Goal: Task Accomplishment & Management: Use online tool/utility

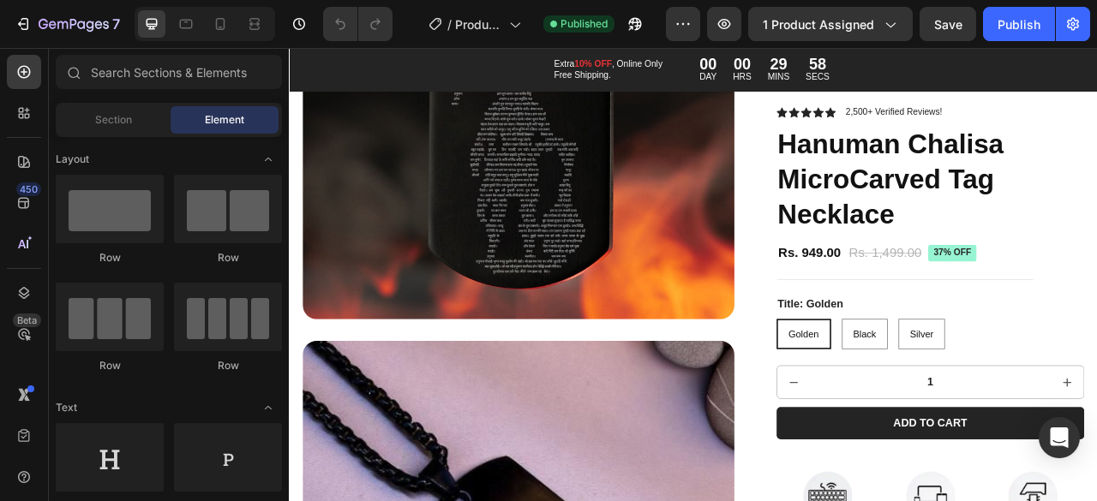
scroll to position [430, 0]
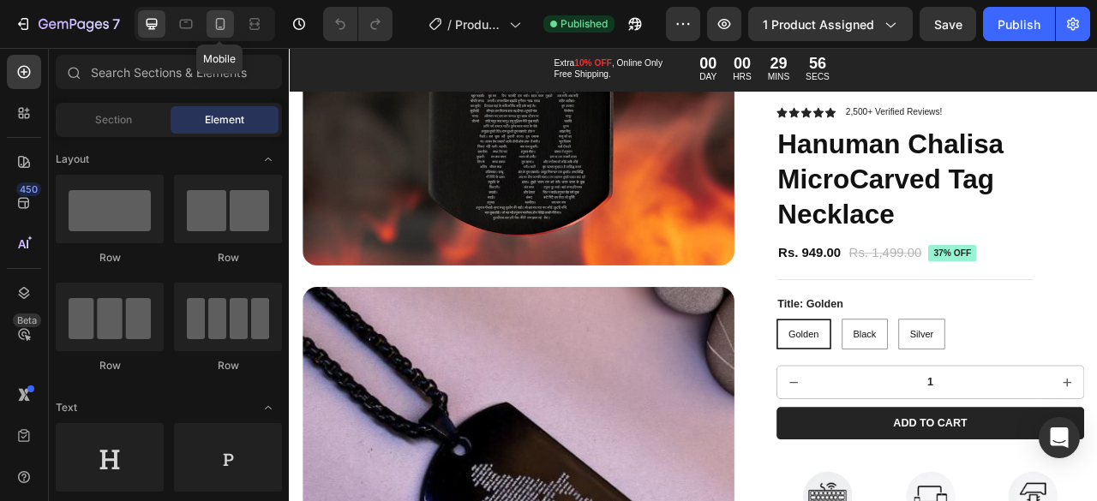
click at [225, 32] on icon at bounding box center [220, 23] width 17 height 17
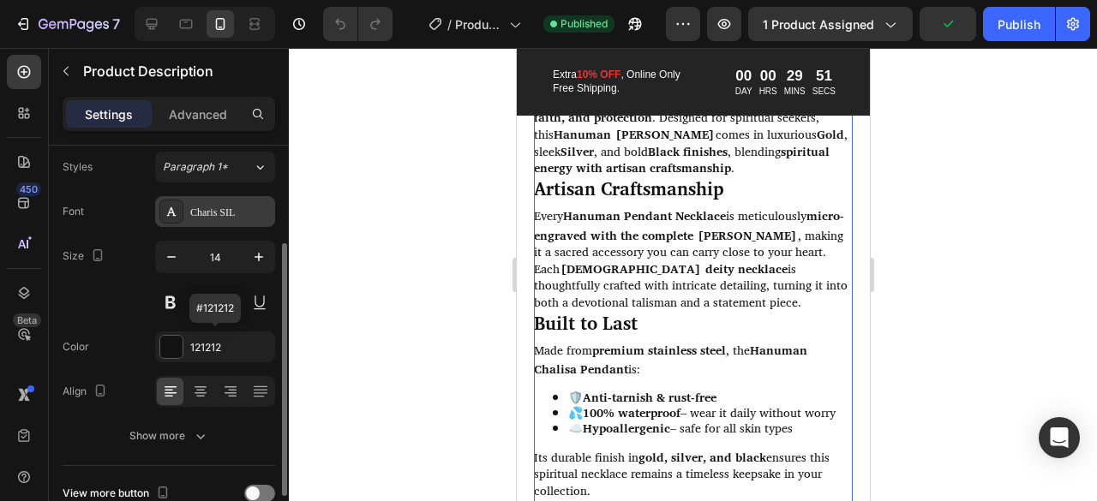
scroll to position [243, 0]
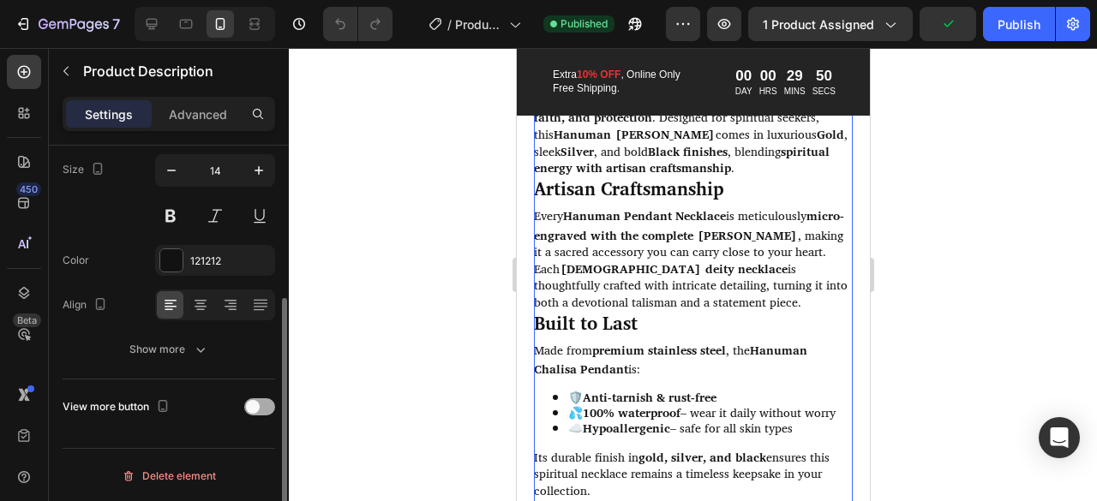
click at [267, 407] on div at bounding box center [259, 407] width 31 height 17
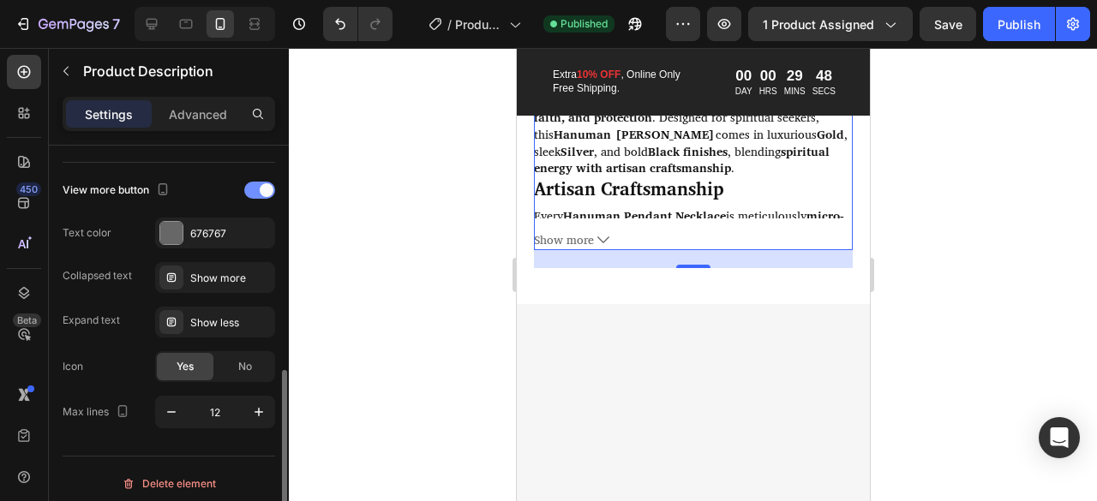
scroll to position [466, 0]
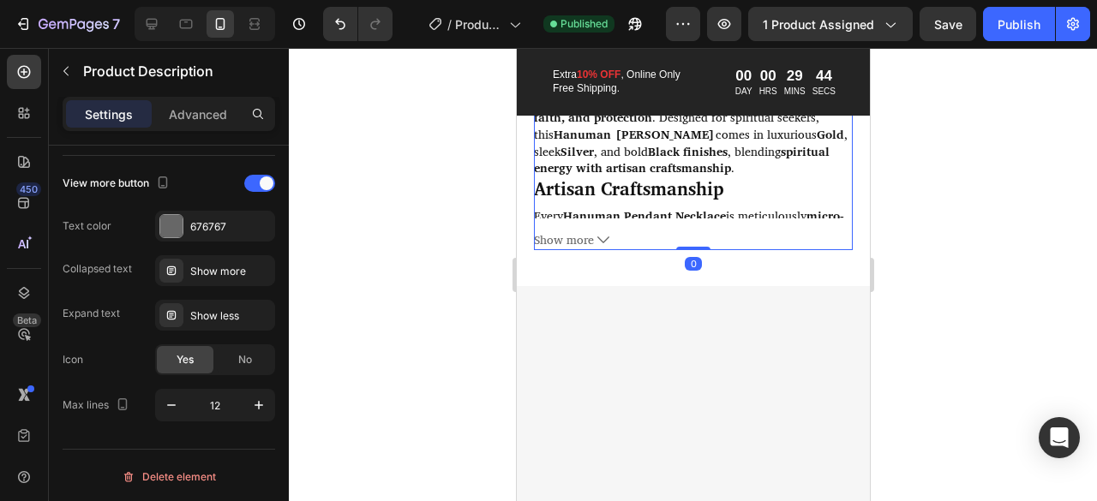
drag, startPoint x: 688, startPoint y: 285, endPoint x: 703, endPoint y: 263, distance: 26.6
click at [703, 250] on div "Best Shree Pawan Putra Hanumanji Necklace / [PERSON_NAME] Yantra The Hanuman Ch…" at bounding box center [692, 141] width 319 height 217
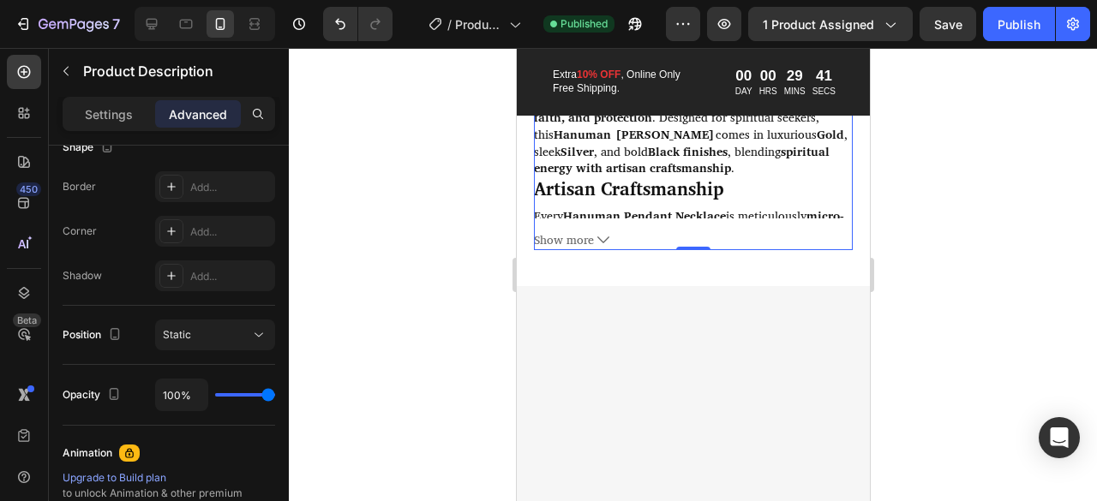
click at [343, 351] on div at bounding box center [693, 274] width 808 height 453
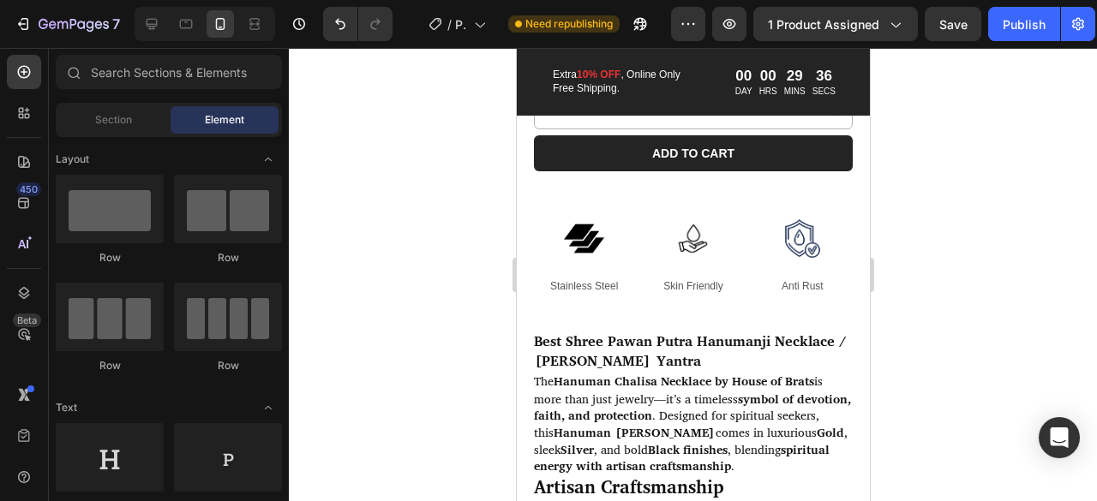
scroll to position [0, 0]
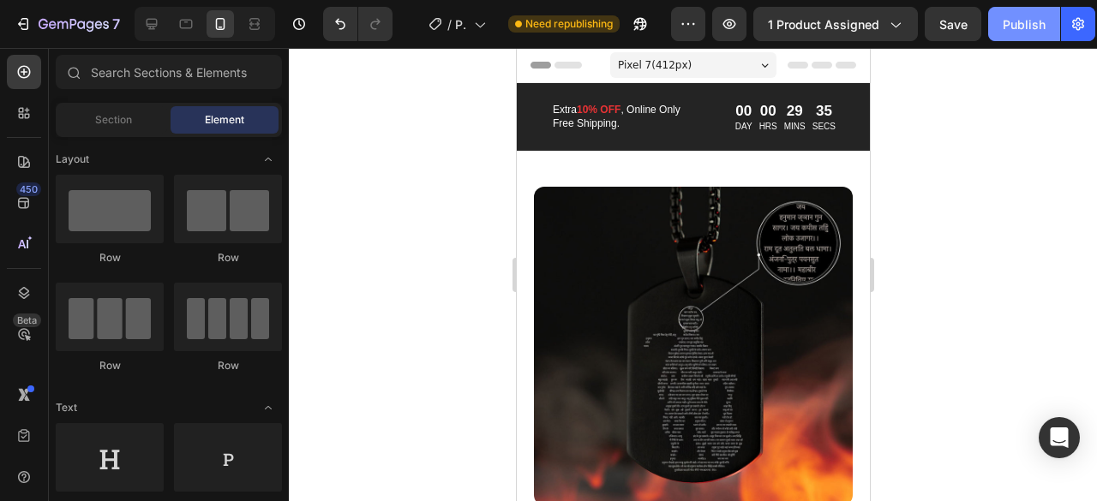
click at [1011, 27] on div "Publish" at bounding box center [1024, 24] width 43 height 18
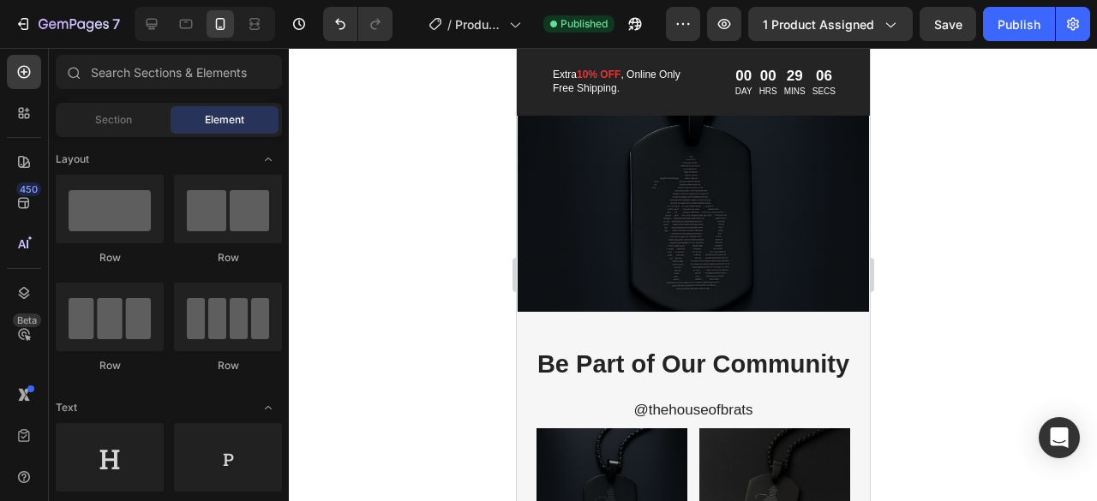
scroll to position [3403, 0]
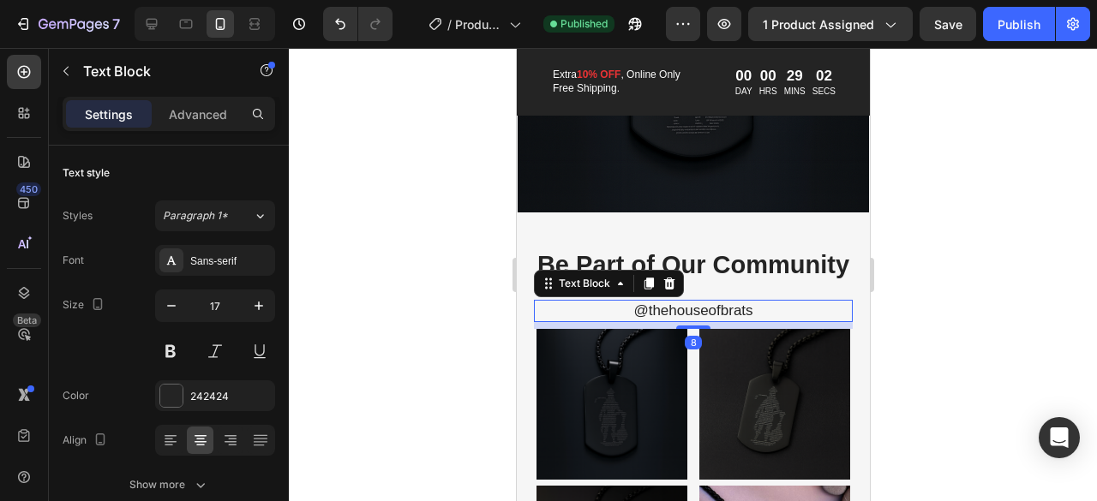
click at [689, 321] on p "@thehouseofbrats" at bounding box center [692, 311] width 315 height 19
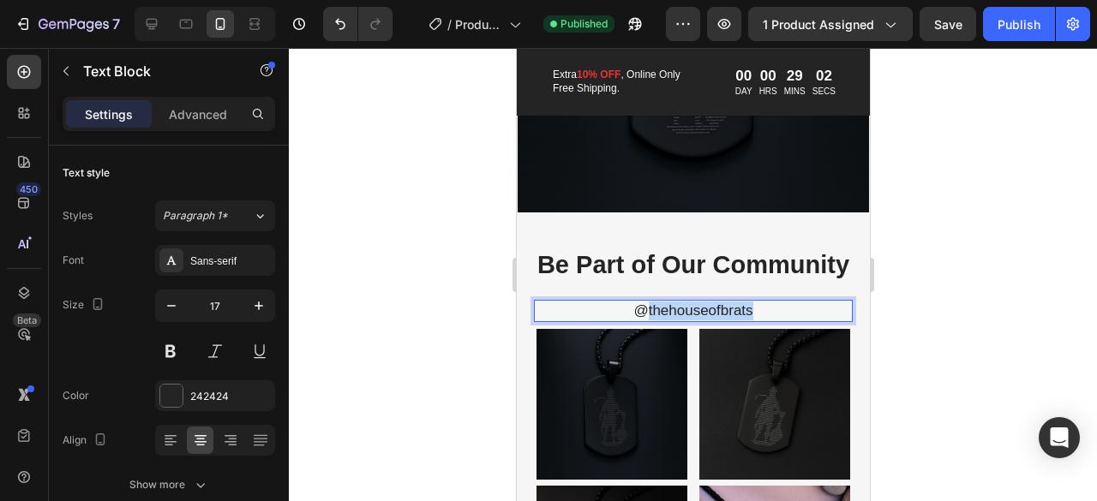
click at [689, 321] on p "@thehouseofbrats" at bounding box center [692, 311] width 315 height 19
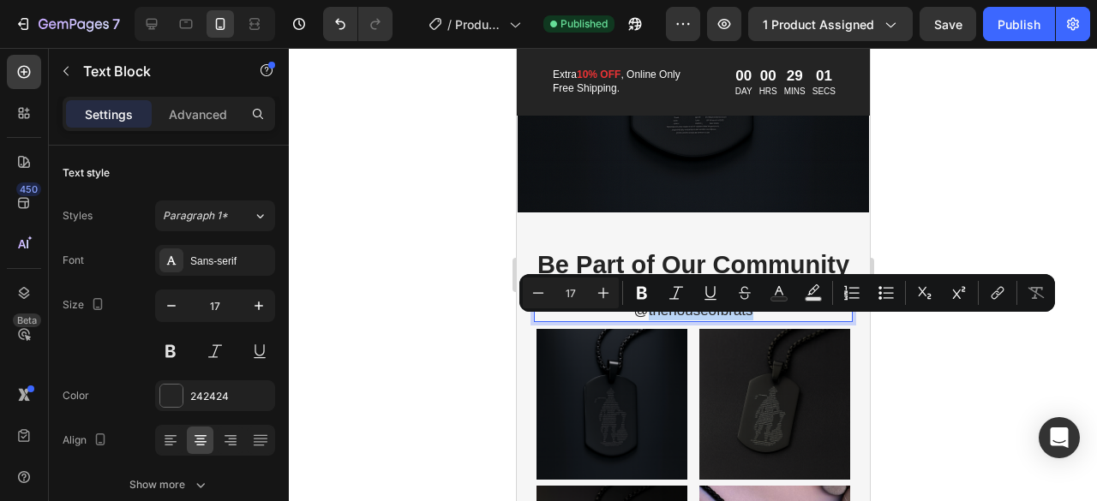
click at [689, 321] on p "@thehouseofbrats" at bounding box center [692, 311] width 315 height 19
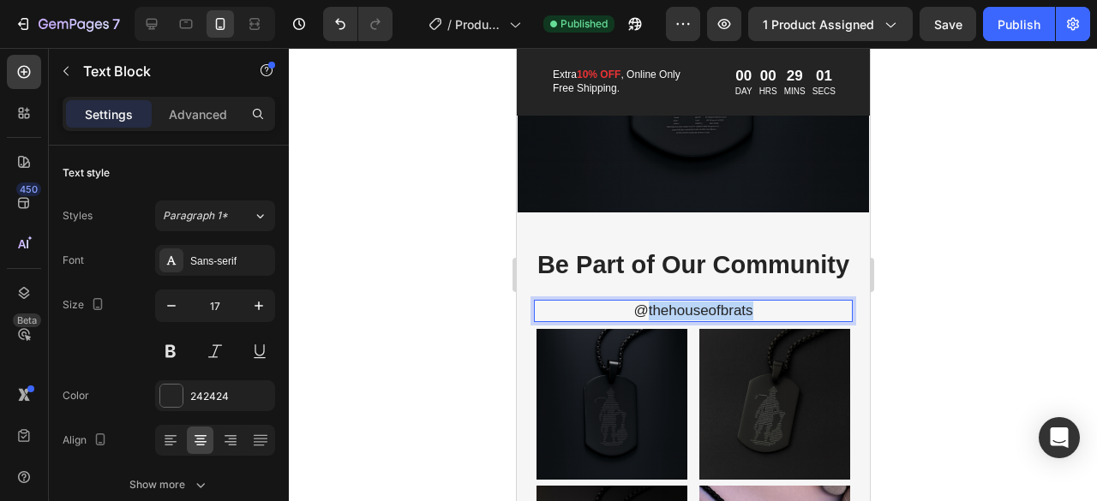
click at [689, 321] on p "@thehouseofbrats" at bounding box center [692, 311] width 315 height 19
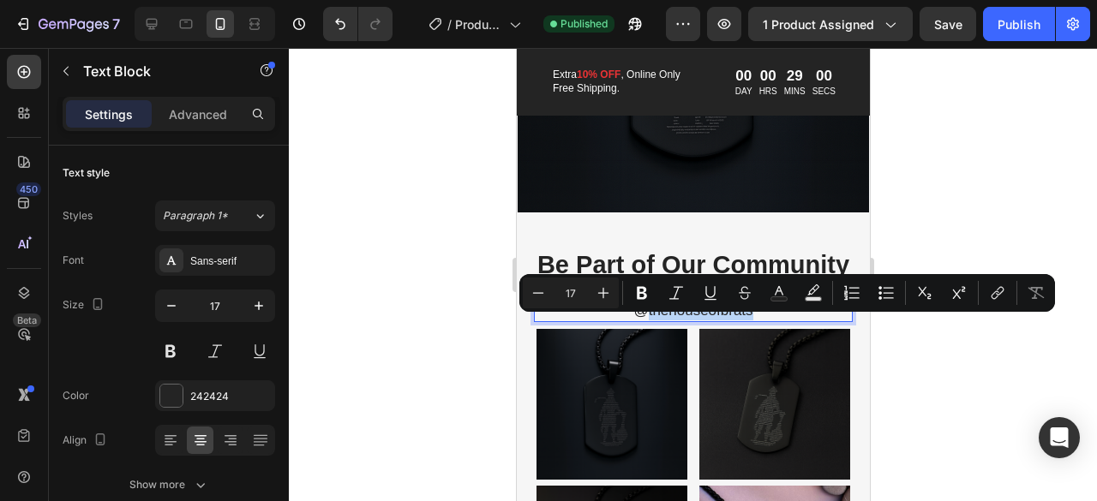
click at [689, 321] on p "@thehouseofbrats" at bounding box center [692, 311] width 315 height 19
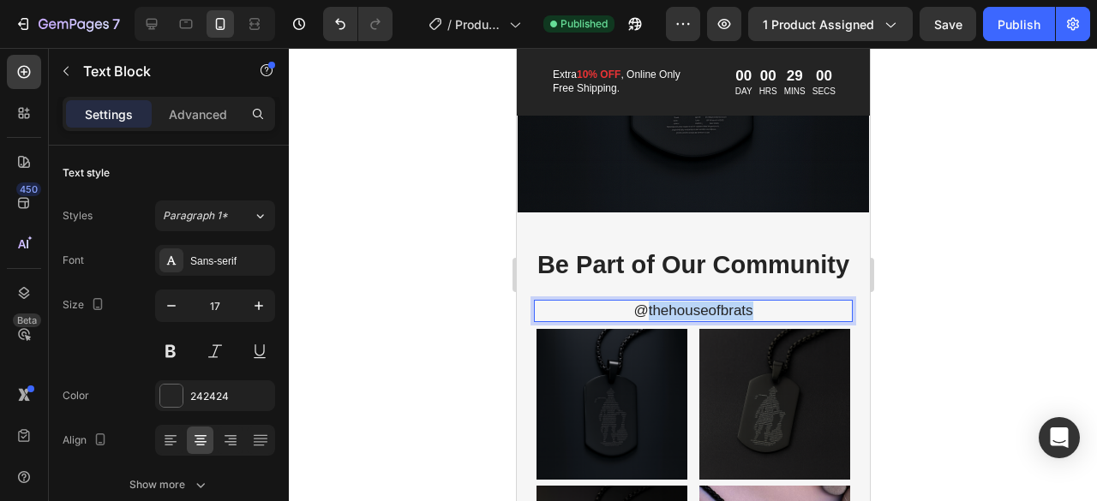
click at [689, 321] on p "@thehouseofbrats" at bounding box center [692, 311] width 315 height 19
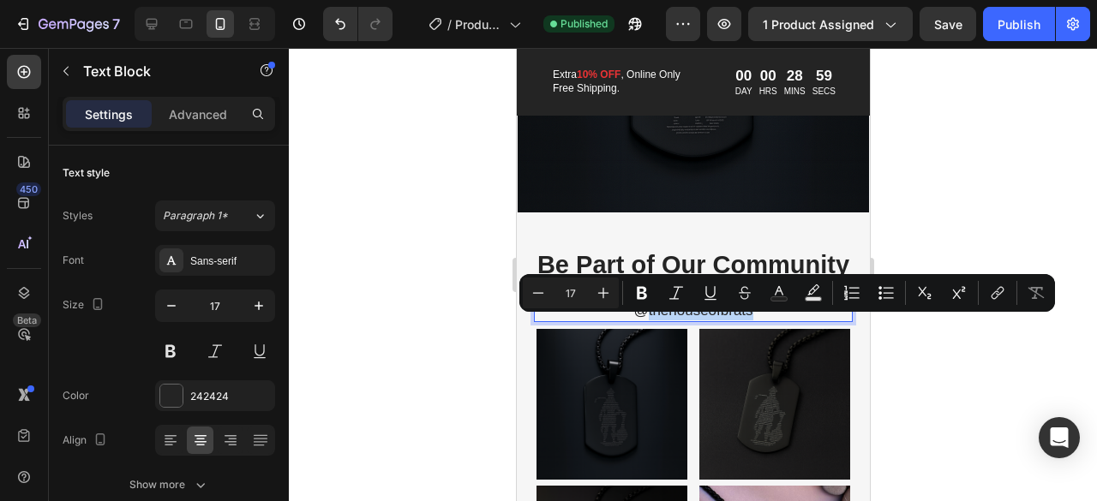
click at [689, 321] on p "@thehouseofbrats" at bounding box center [692, 311] width 315 height 19
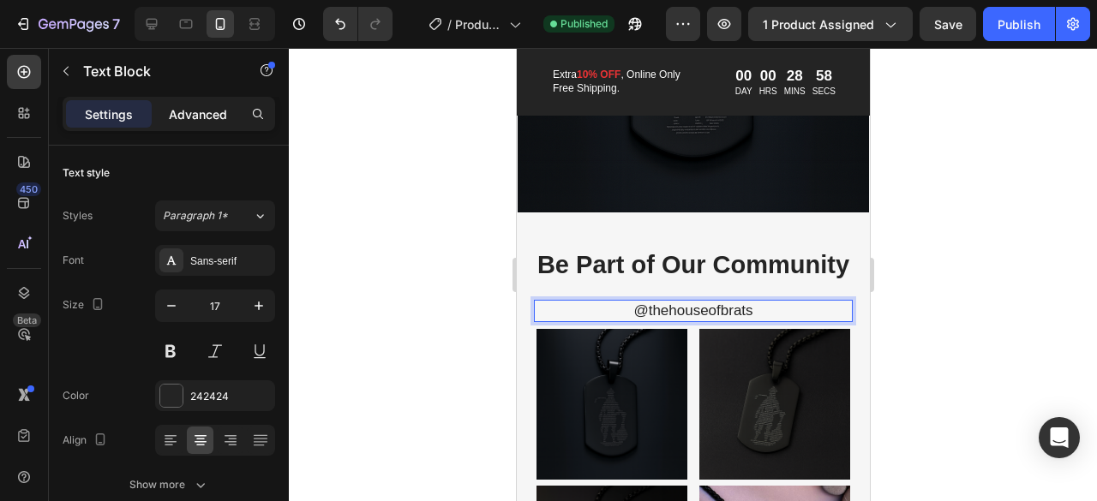
click at [190, 113] on p "Advanced" at bounding box center [198, 114] width 58 height 18
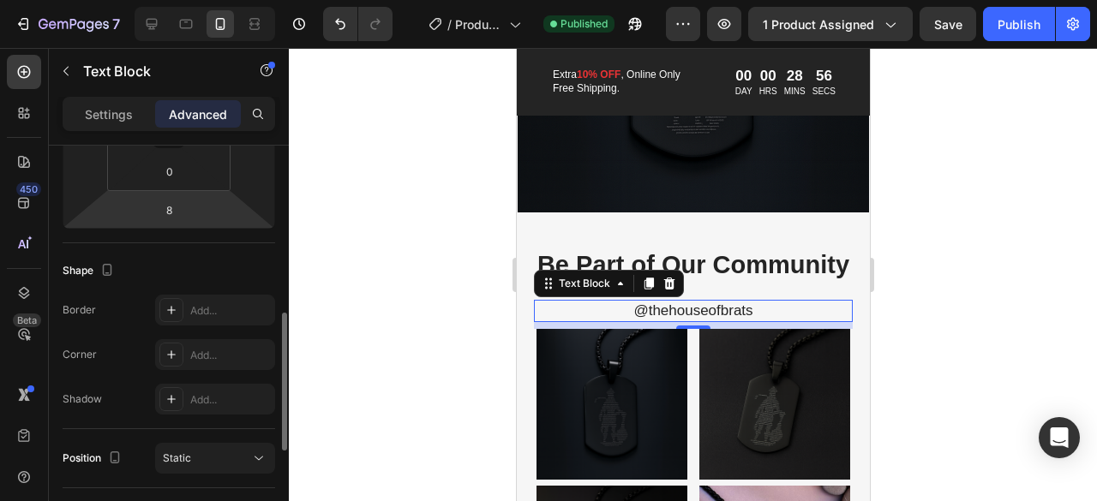
scroll to position [437, 0]
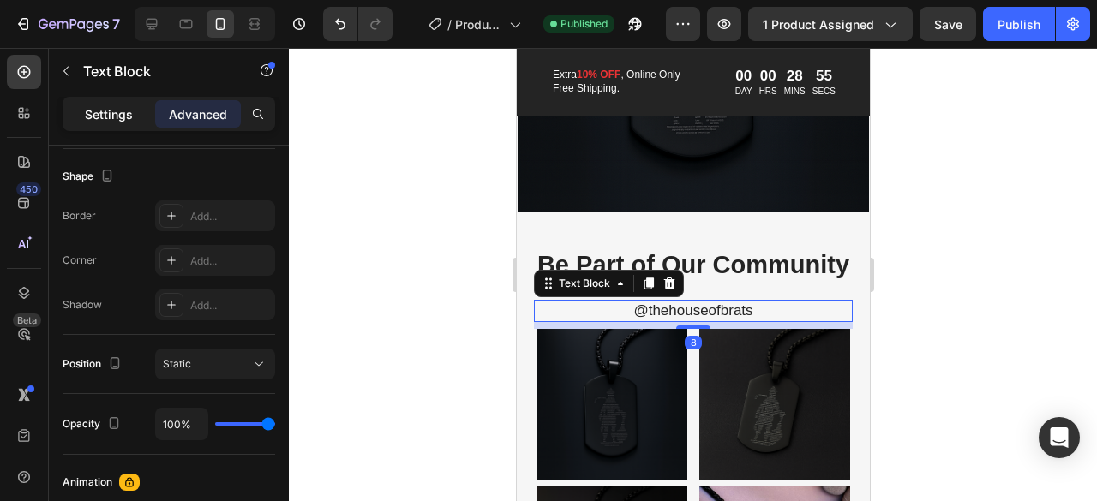
click at [126, 118] on p "Settings" at bounding box center [109, 114] width 48 height 18
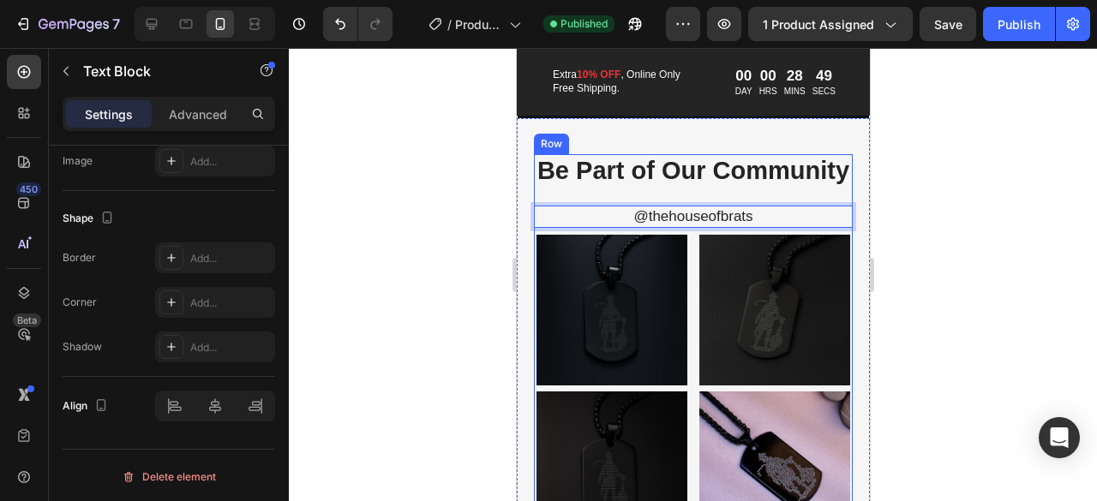
scroll to position [3502, 0]
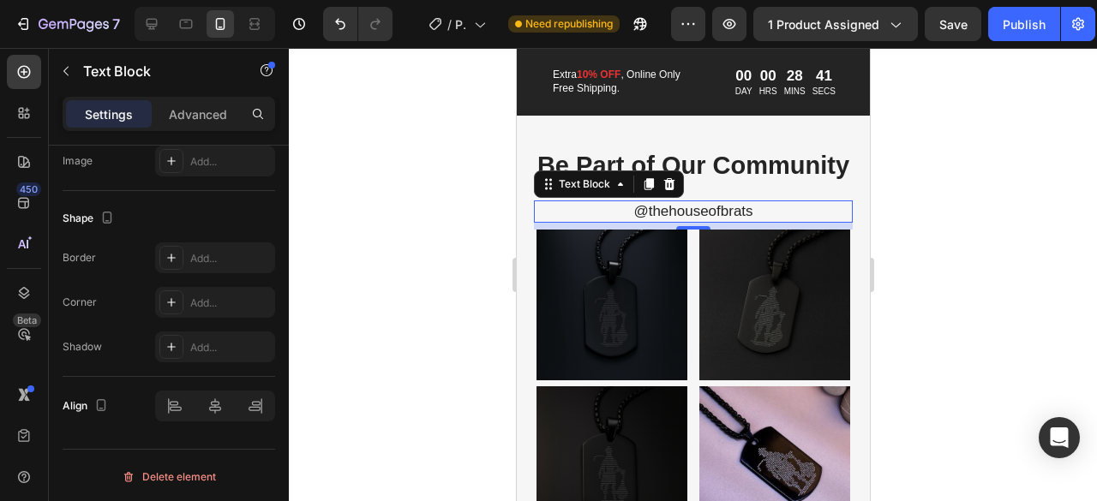
click at [451, 238] on div at bounding box center [693, 274] width 808 height 453
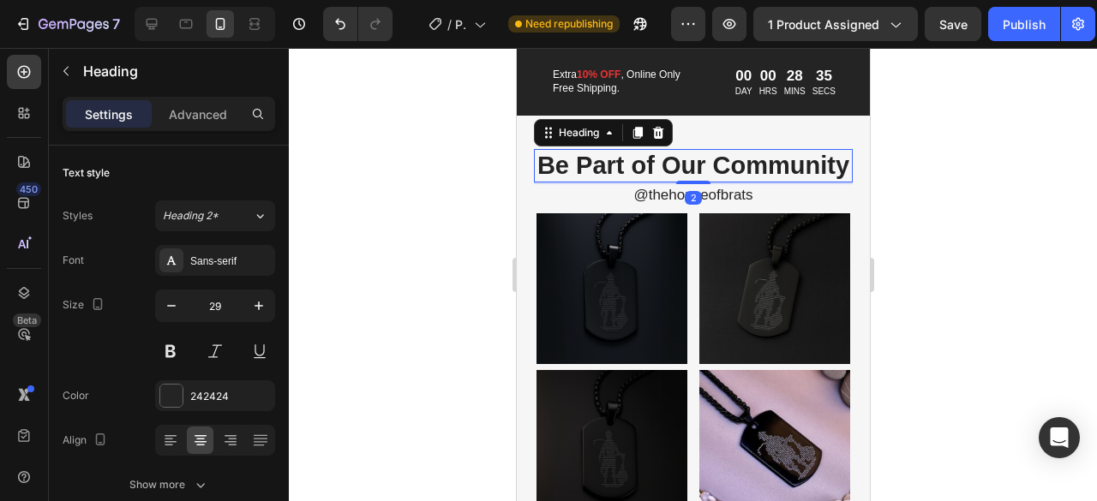
drag, startPoint x: 690, startPoint y: 216, endPoint x: 703, endPoint y: 200, distance: 20.7
click at [703, 183] on div "2" at bounding box center [692, 183] width 319 height 0
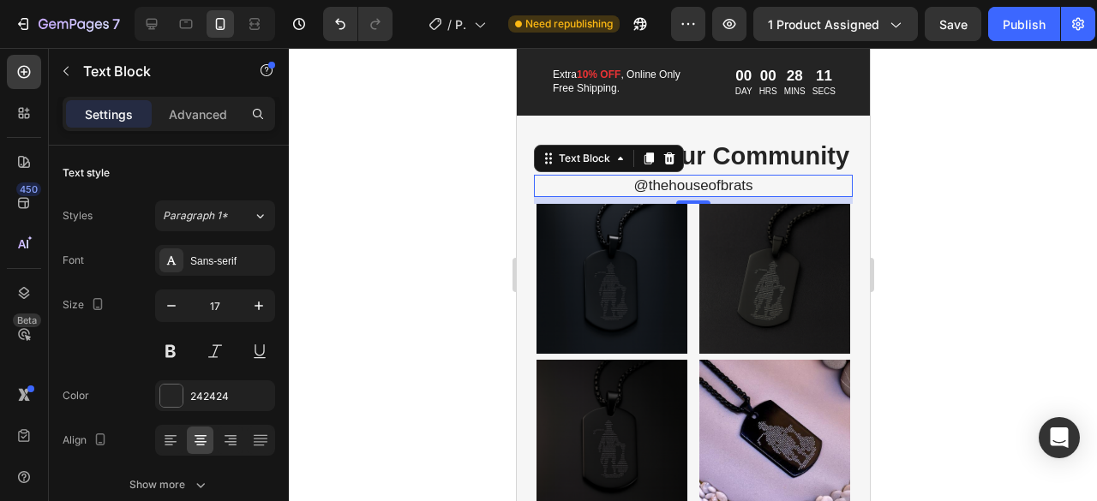
scroll to position [3501, 0]
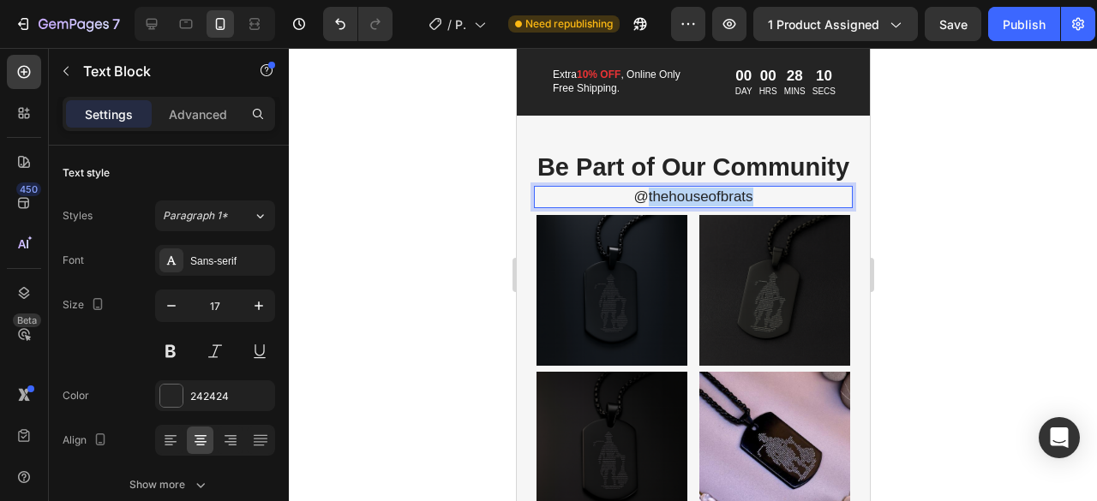
click at [722, 207] on p "@thehouseofbrats" at bounding box center [692, 197] width 315 height 19
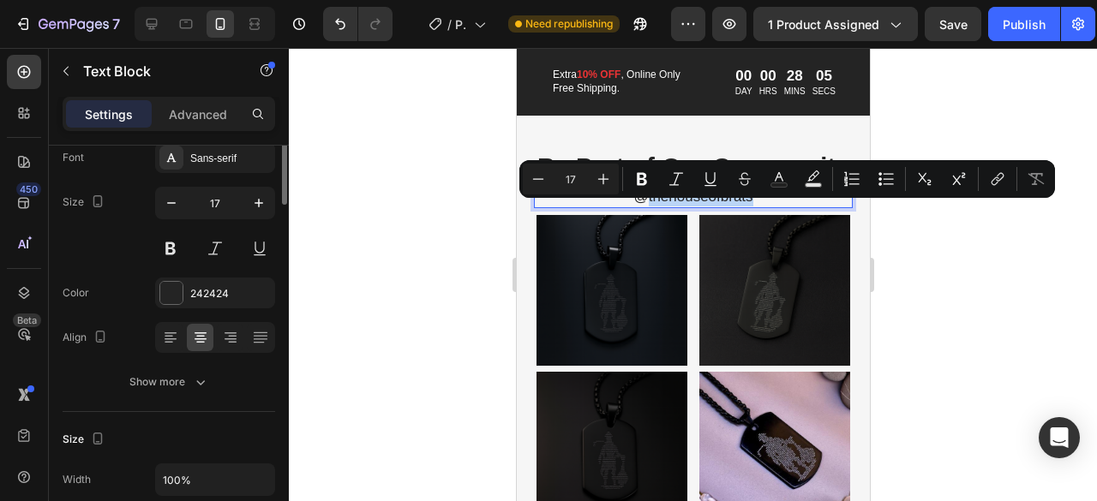
scroll to position [0, 0]
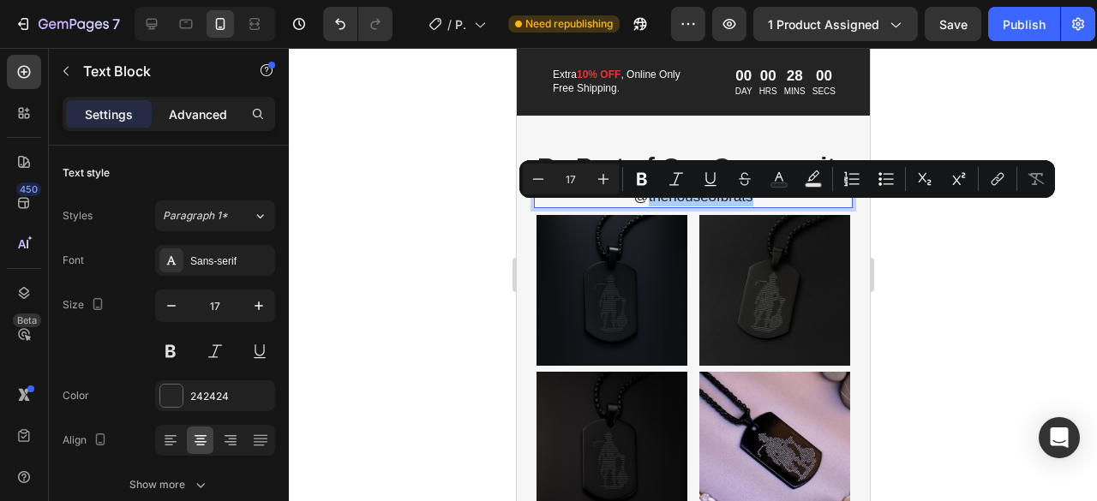
click at [234, 109] on div "Advanced" at bounding box center [198, 113] width 86 height 27
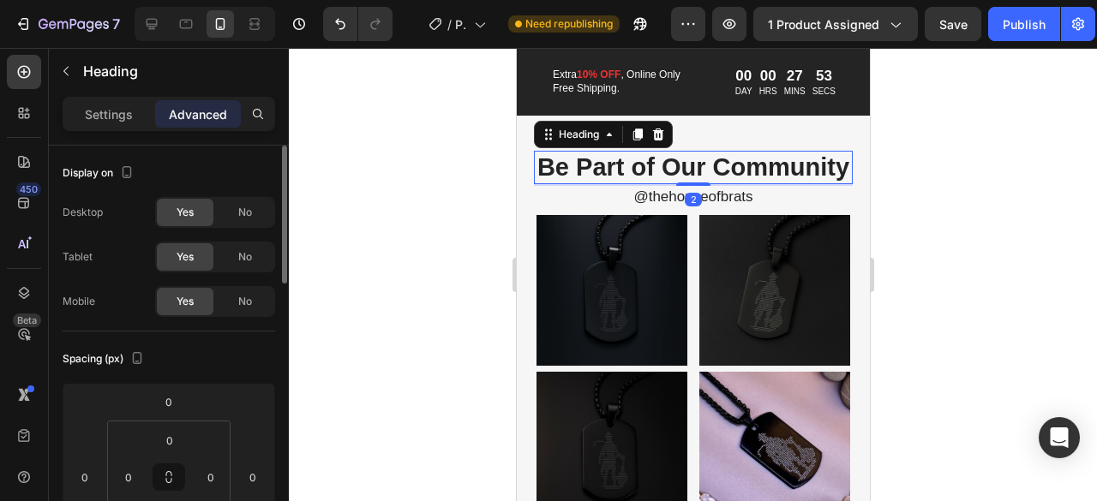
click at [1008, 188] on div at bounding box center [693, 274] width 808 height 453
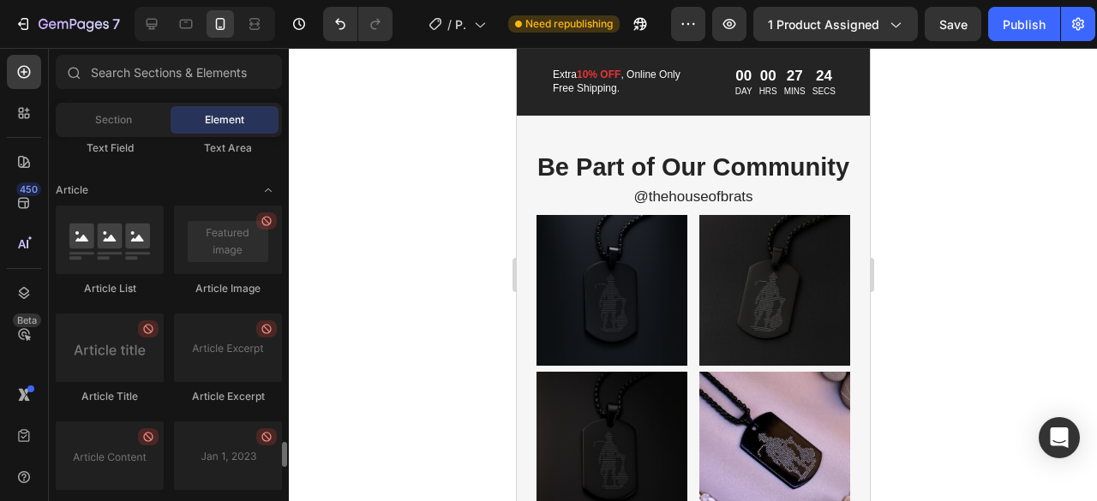
scroll to position [4443, 0]
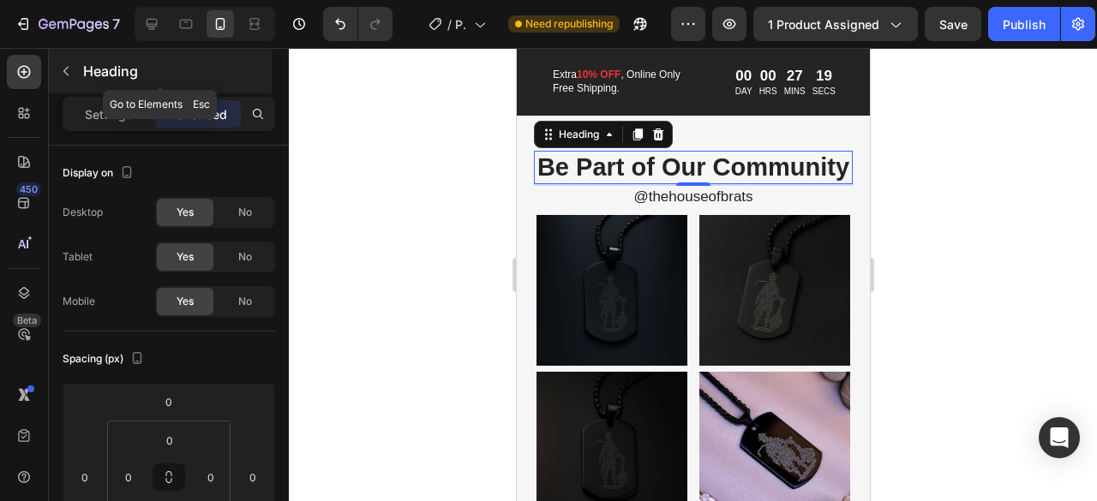
click at [66, 75] on icon "button" at bounding box center [66, 71] width 14 height 14
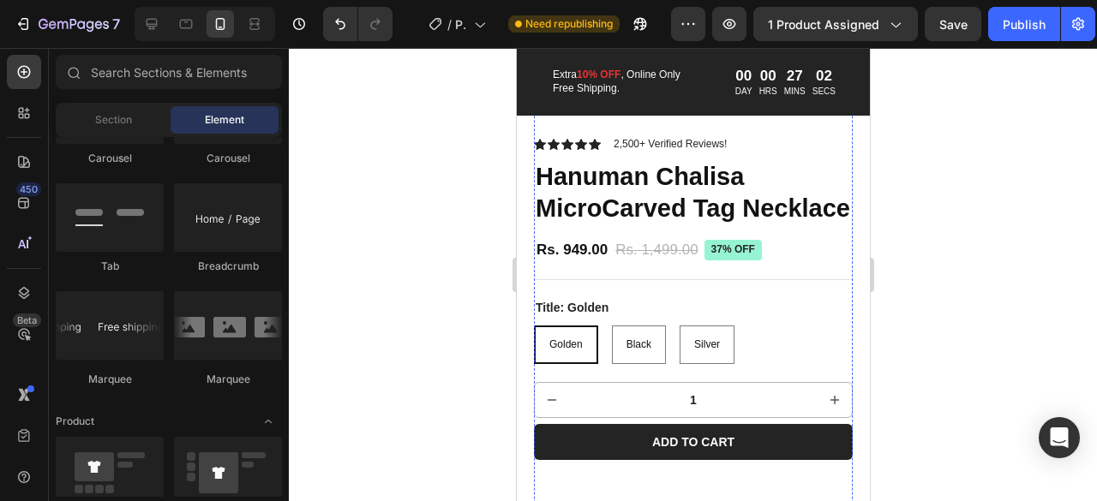
scroll to position [416, 0]
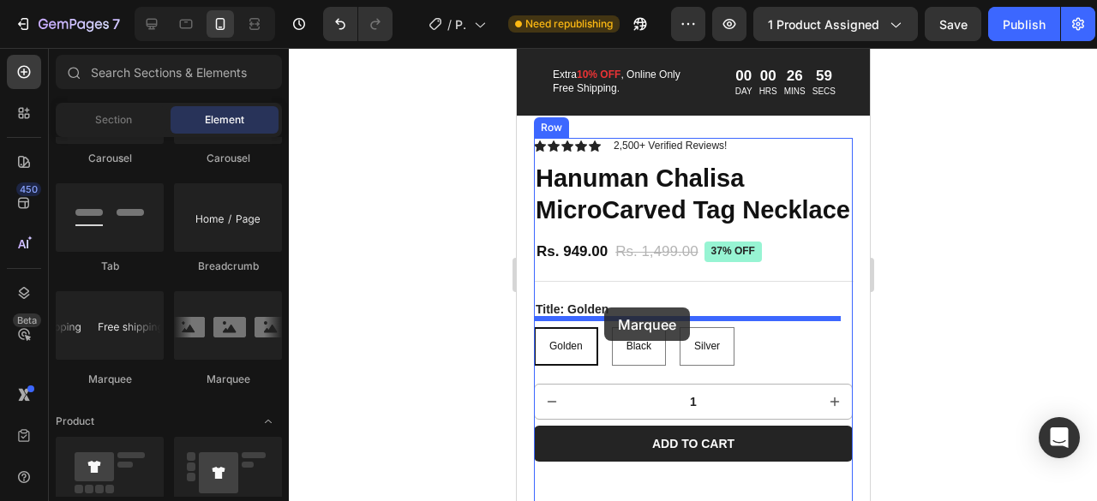
drag, startPoint x: 619, startPoint y: 380, endPoint x: 603, endPoint y: 307, distance: 74.5
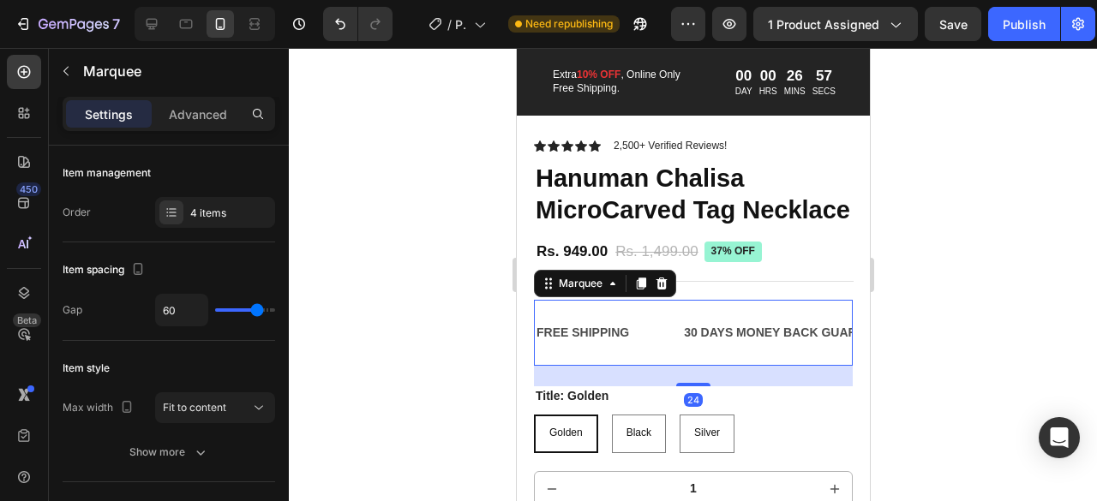
click at [430, 323] on div at bounding box center [693, 274] width 808 height 453
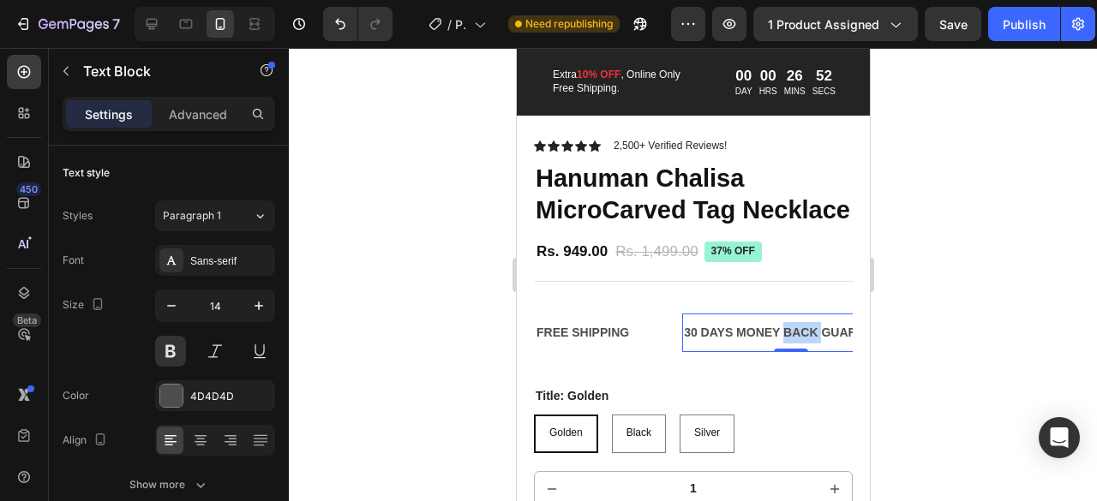
click at [787, 344] on p "30 DAYS MONEY BACK GUARANTEE" at bounding box center [789, 332] width 213 height 21
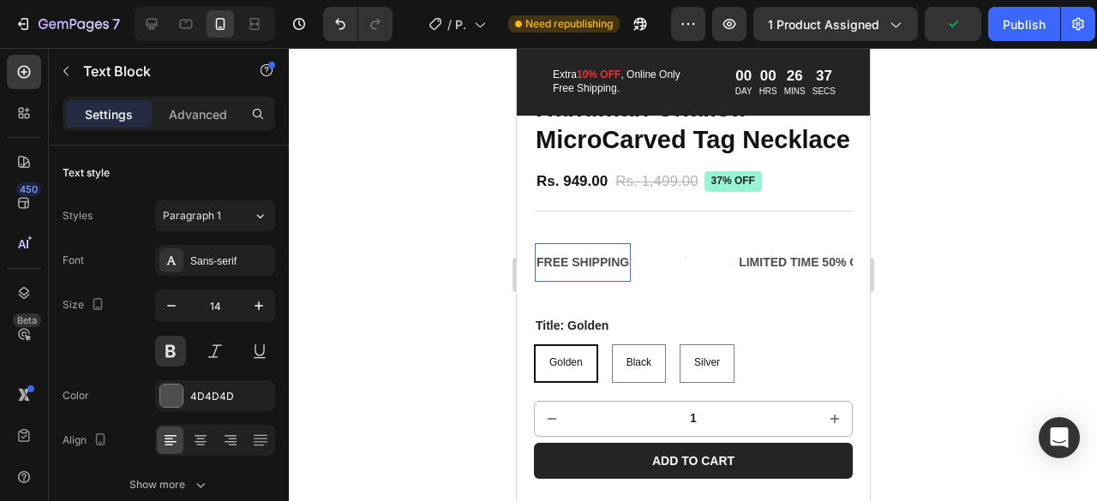
scroll to position [485, 0]
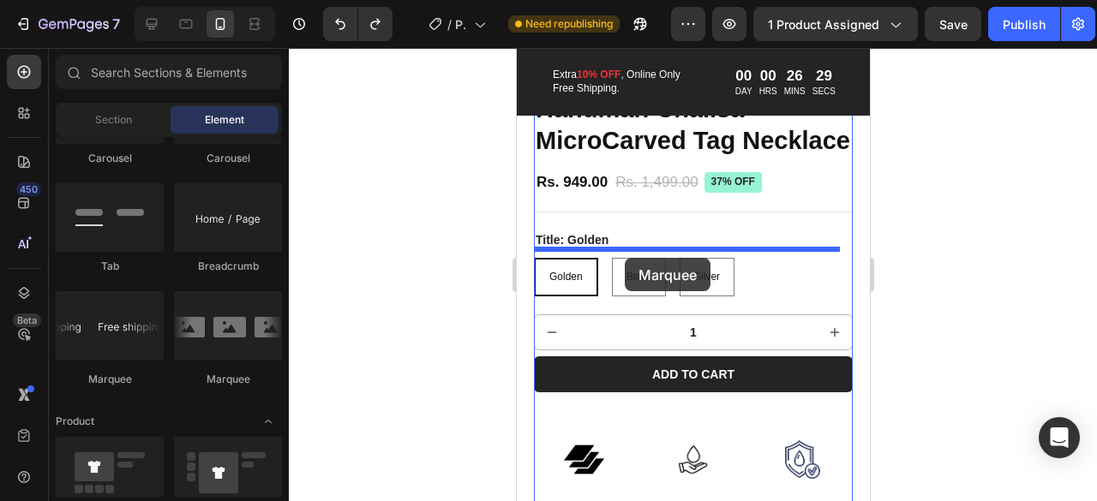
drag, startPoint x: 657, startPoint y: 383, endPoint x: 624, endPoint y: 258, distance: 129.3
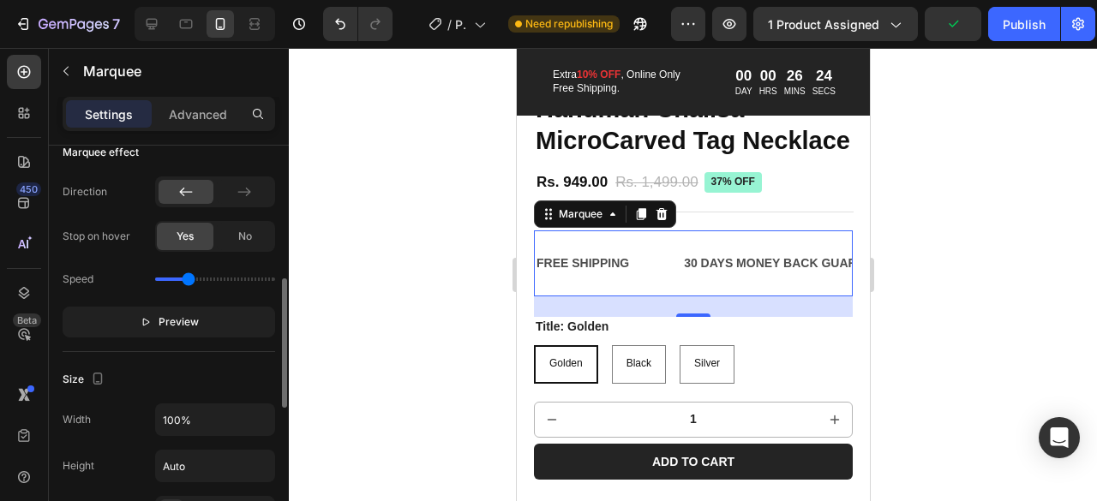
scroll to position [415, 0]
click at [267, 188] on div at bounding box center [244, 190] width 55 height 24
click at [192, 191] on icon at bounding box center [185, 190] width 17 height 17
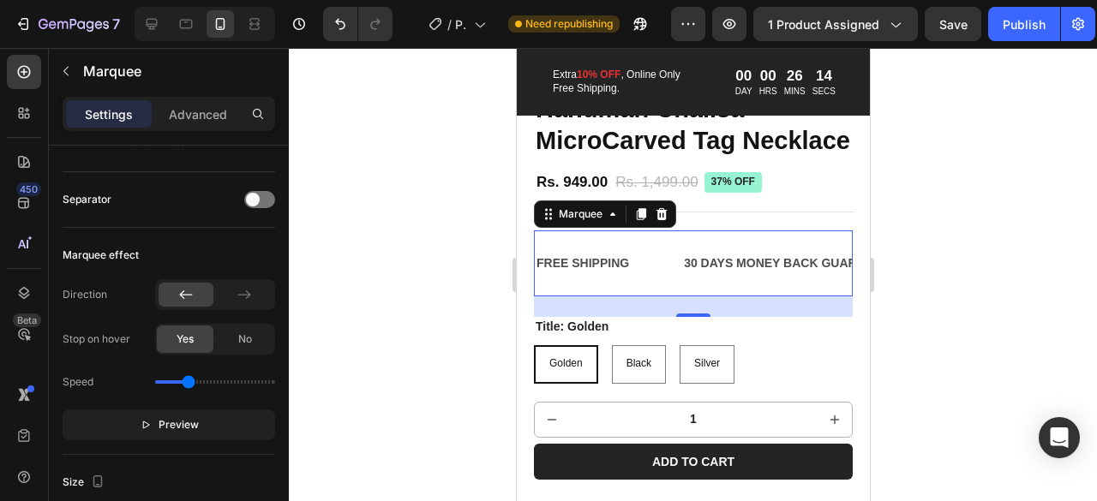
scroll to position [0, 0]
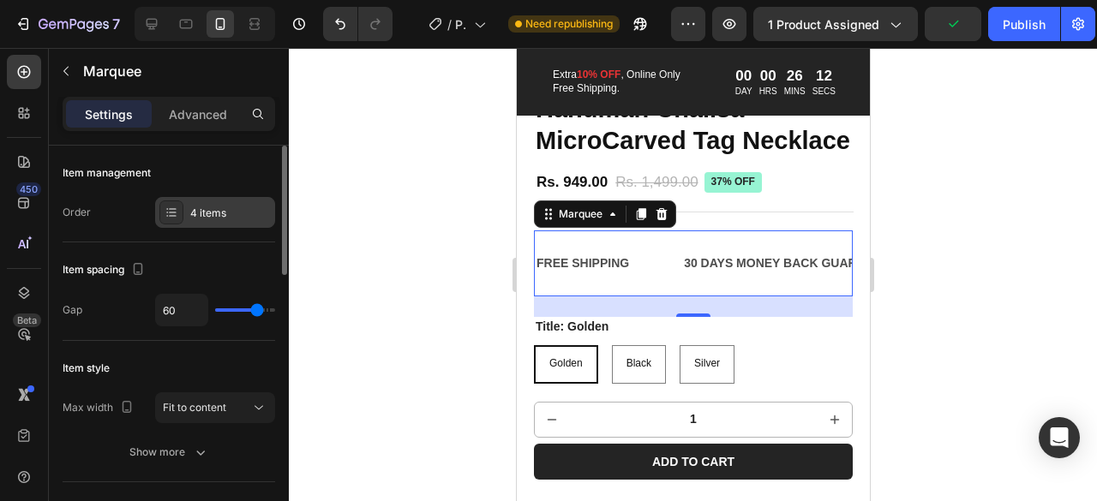
click at [195, 212] on div "4 items" at bounding box center [230, 213] width 81 height 15
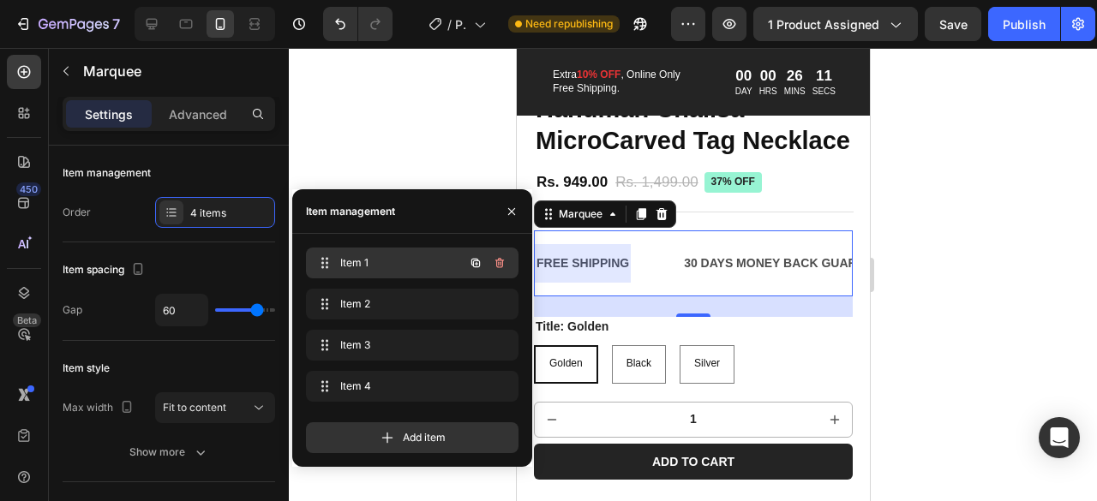
click at [418, 273] on div "Item 1 Item 1" at bounding box center [388, 263] width 151 height 24
click at [471, 266] on icon "button" at bounding box center [476, 263] width 14 height 14
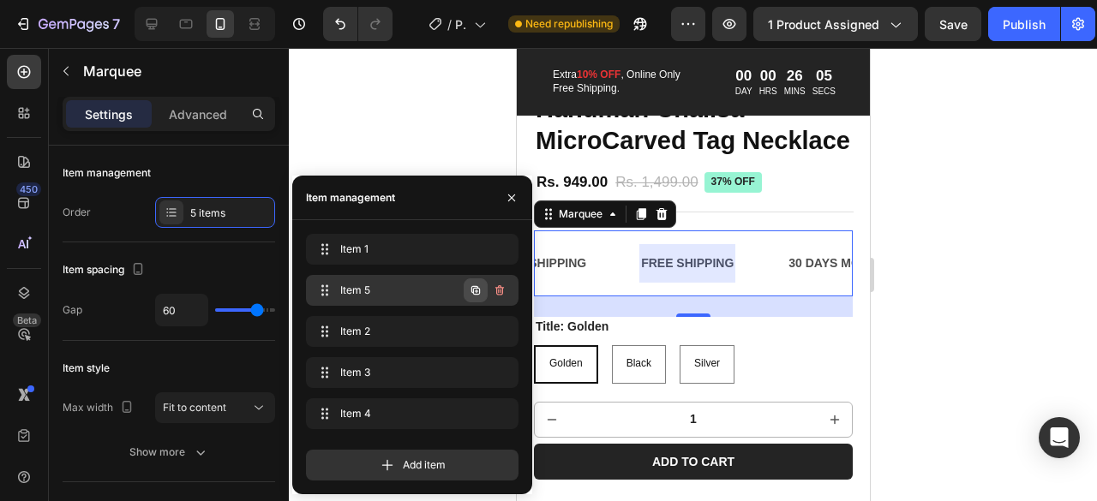
scroll to position [0, 43]
click at [501, 292] on icon "button" at bounding box center [501, 292] width 1 height 4
click at [501, 292] on div "Delete" at bounding box center [488, 290] width 32 height 15
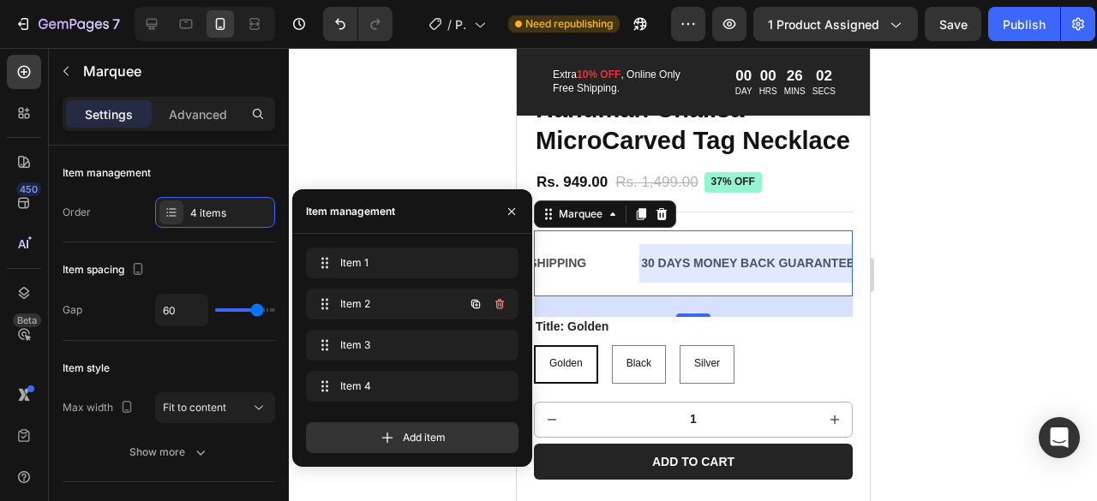
click at [501, 292] on button "button" at bounding box center [500, 304] width 24 height 24
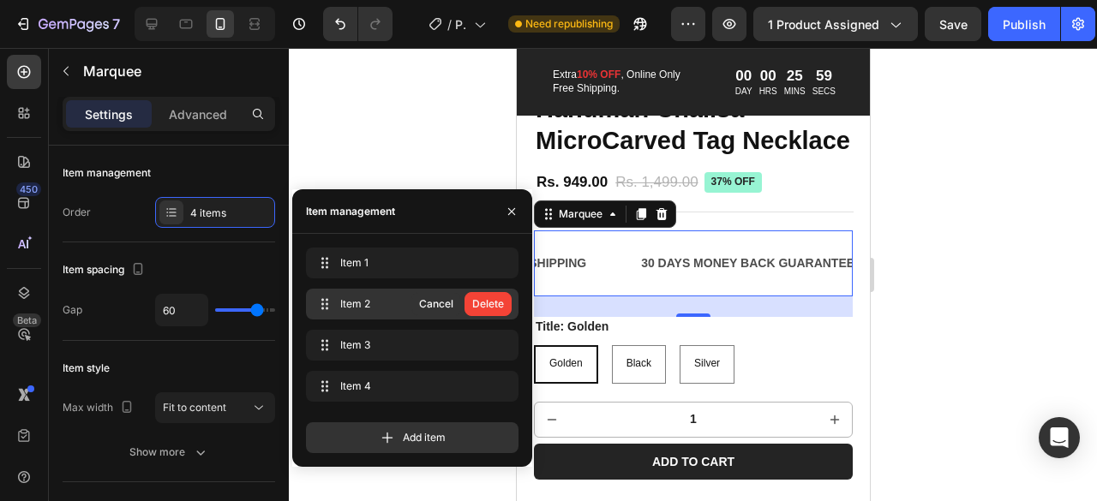
click at [396, 306] on span "Item 2" at bounding box center [374, 304] width 69 height 15
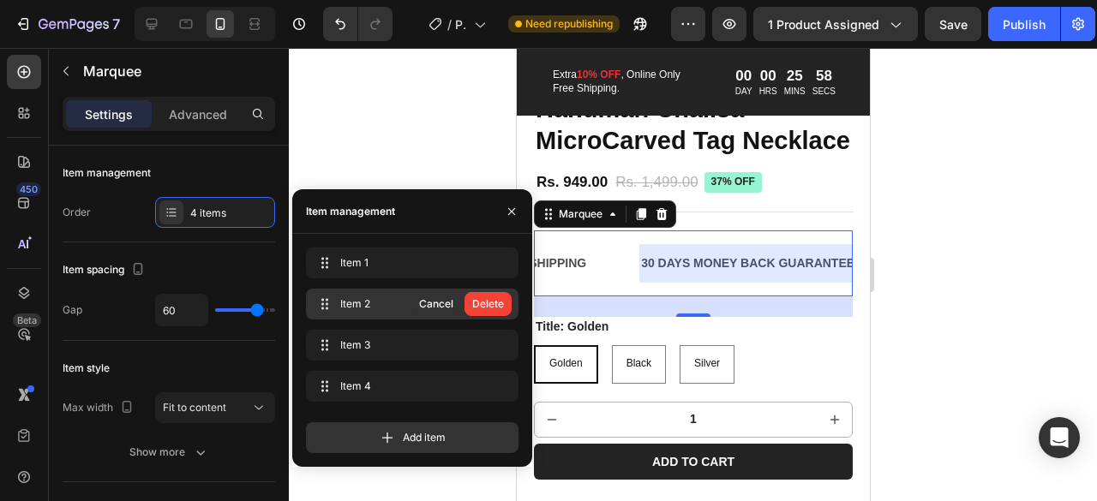
scroll to position [0, 104]
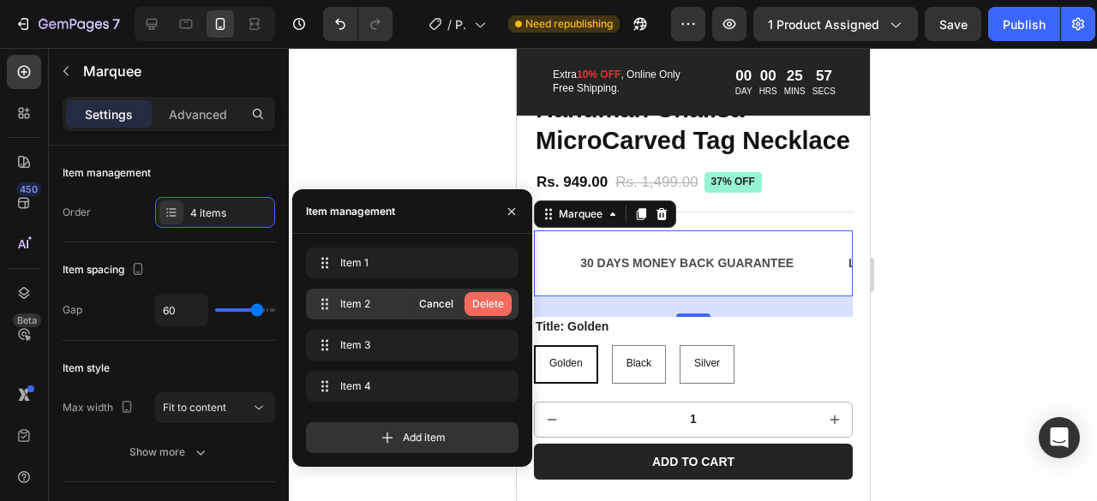
click at [491, 302] on div "Delete" at bounding box center [488, 304] width 32 height 15
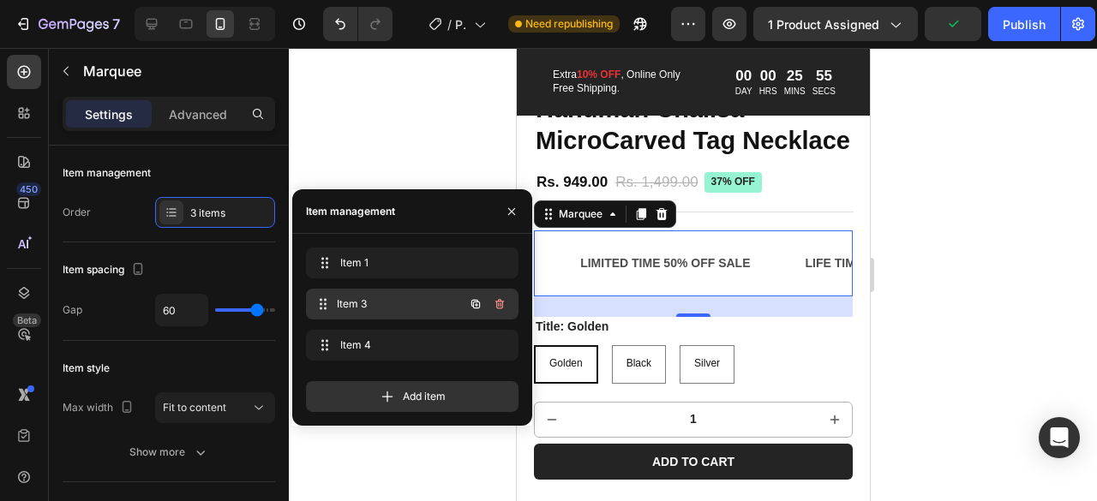
click at [408, 310] on span "Item 3" at bounding box center [400, 304] width 127 height 15
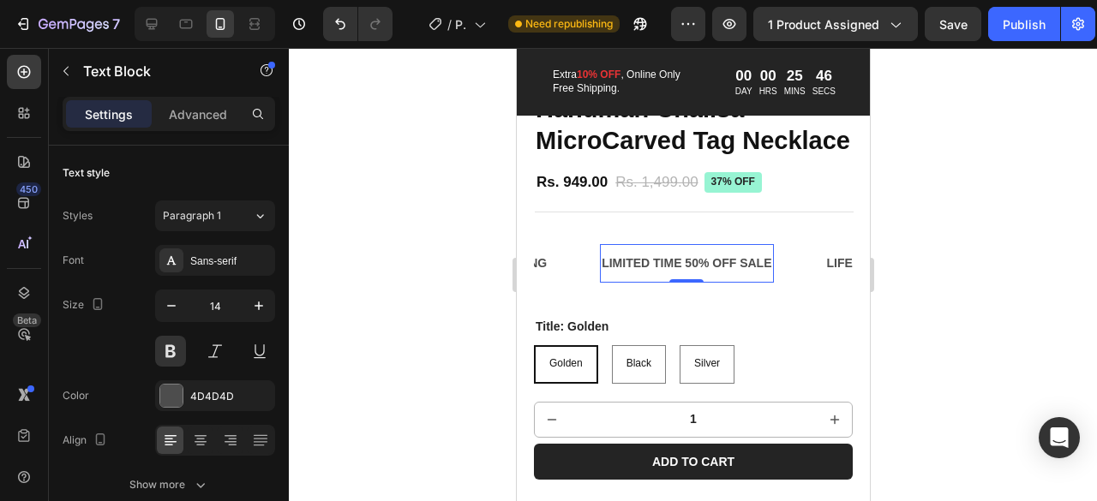
click at [684, 274] on p "LIMITED TIME 50% OFF SALE" at bounding box center [686, 263] width 170 height 21
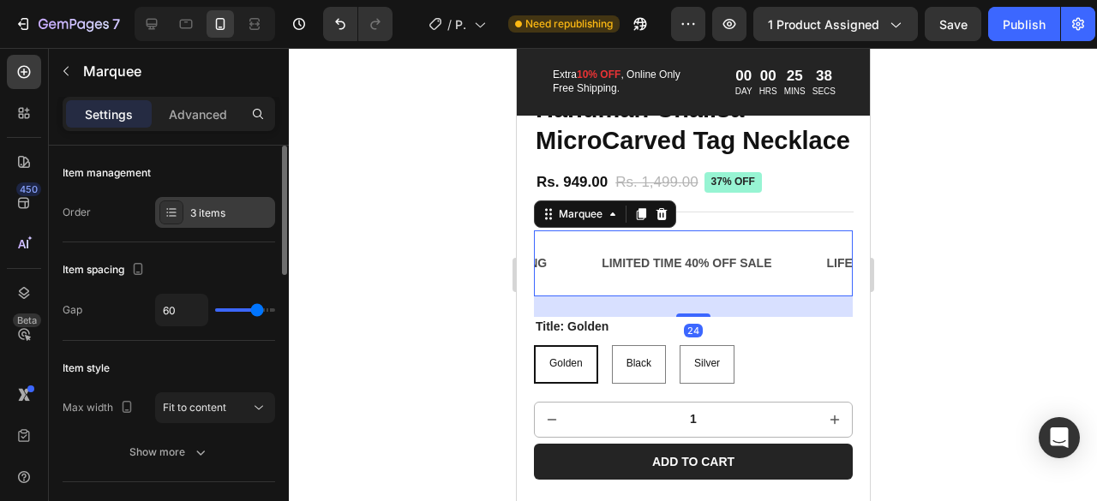
click at [209, 215] on div "3 items" at bounding box center [230, 213] width 81 height 15
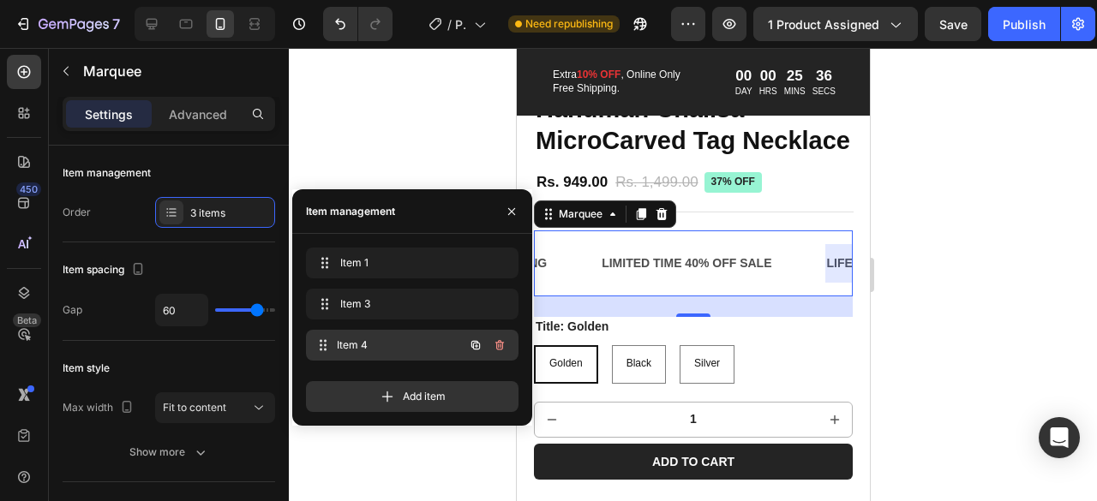
click at [389, 342] on span "Item 4" at bounding box center [400, 345] width 127 height 15
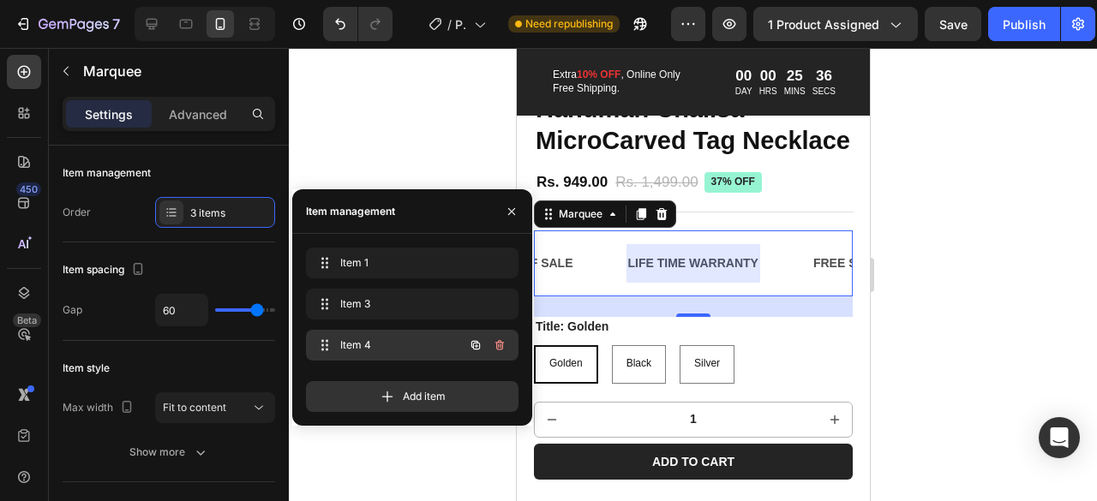
scroll to position [0, 287]
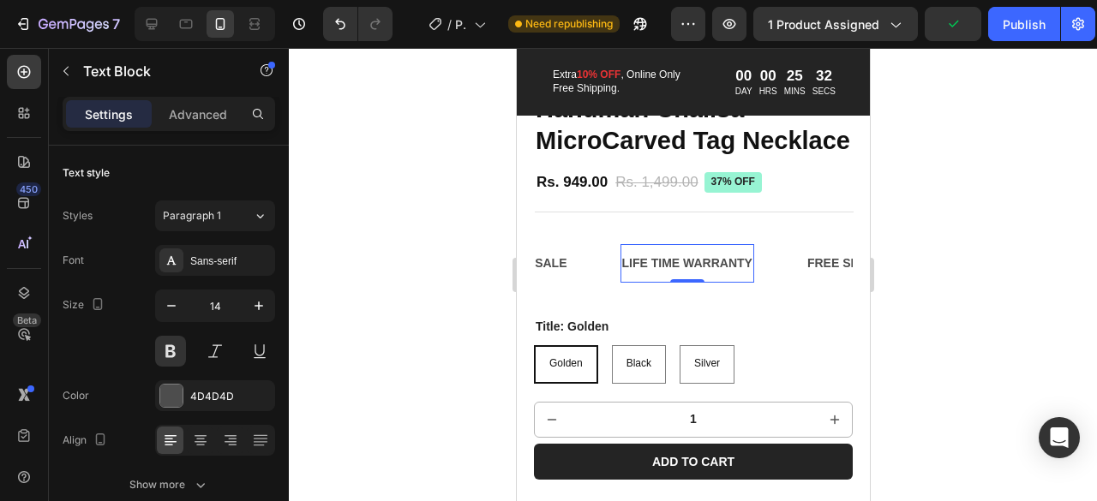
click at [655, 276] on div "LIFE TIME WARRANTY" at bounding box center [687, 263] width 134 height 25
click at [655, 274] on p "LIFE TIME WARRANTY" at bounding box center [686, 263] width 130 height 21
click at [366, 291] on div at bounding box center [693, 274] width 808 height 453
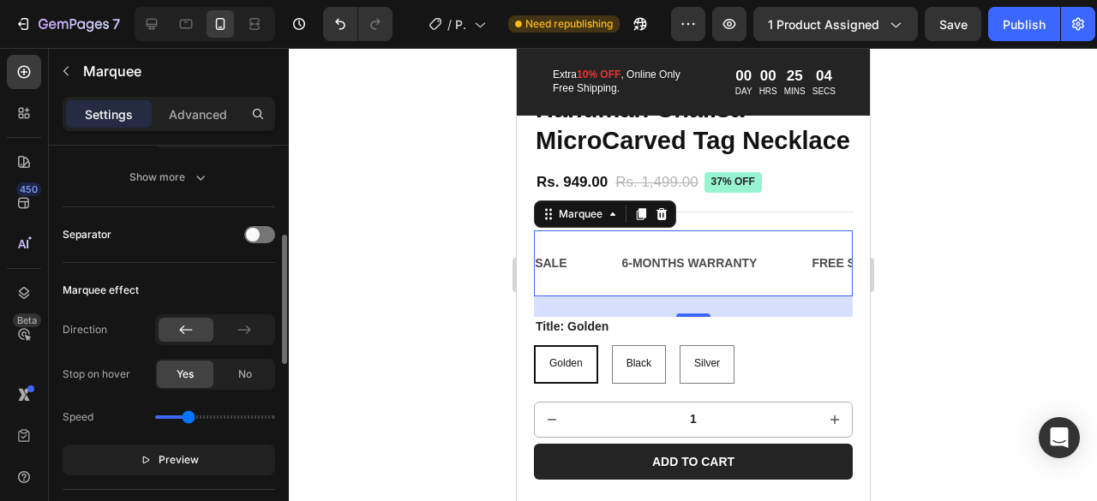
scroll to position [276, 0]
click at [233, 366] on div "No" at bounding box center [245, 373] width 57 height 27
click at [197, 371] on div "Yes" at bounding box center [185, 373] width 57 height 27
click at [245, 328] on icon at bounding box center [244, 329] width 17 height 17
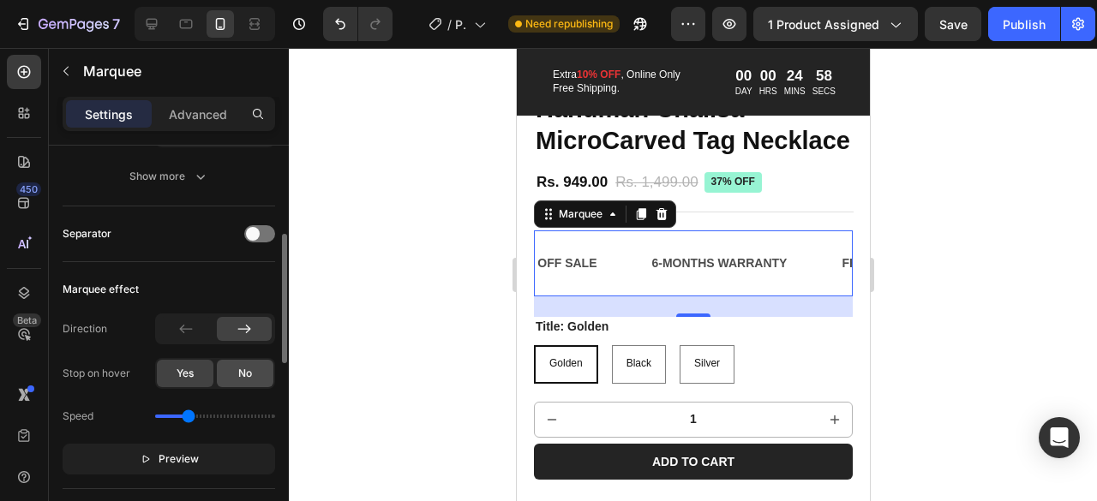
click at [243, 378] on span "No" at bounding box center [245, 373] width 14 height 15
click at [171, 369] on div "Yes" at bounding box center [185, 373] width 57 height 27
click at [206, 337] on div at bounding box center [186, 329] width 55 height 24
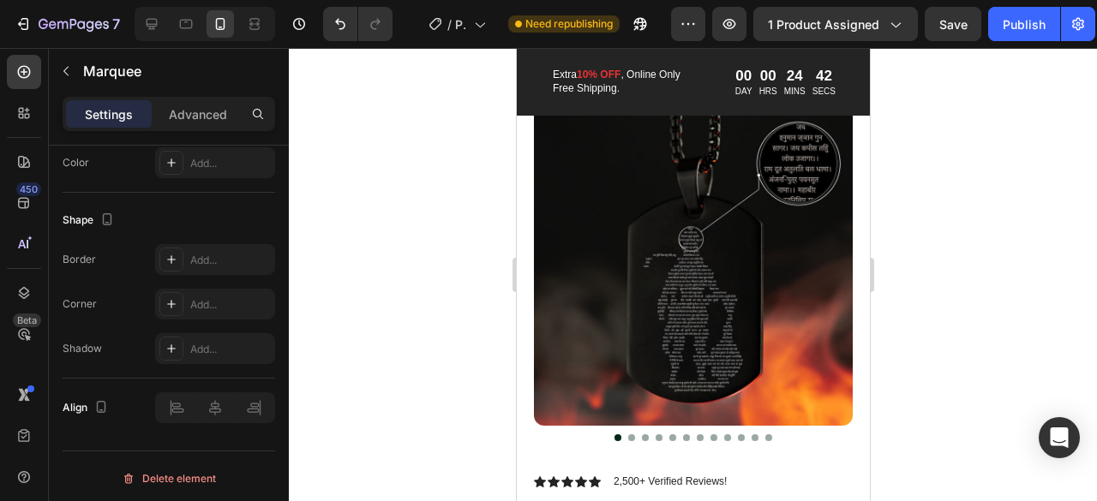
scroll to position [39, 0]
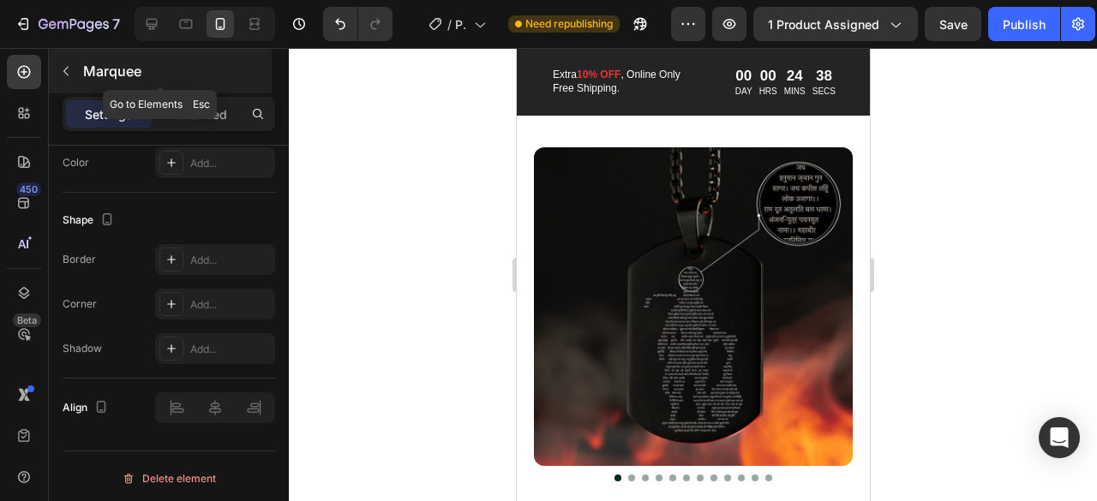
click at [69, 69] on icon "button" at bounding box center [66, 71] width 14 height 14
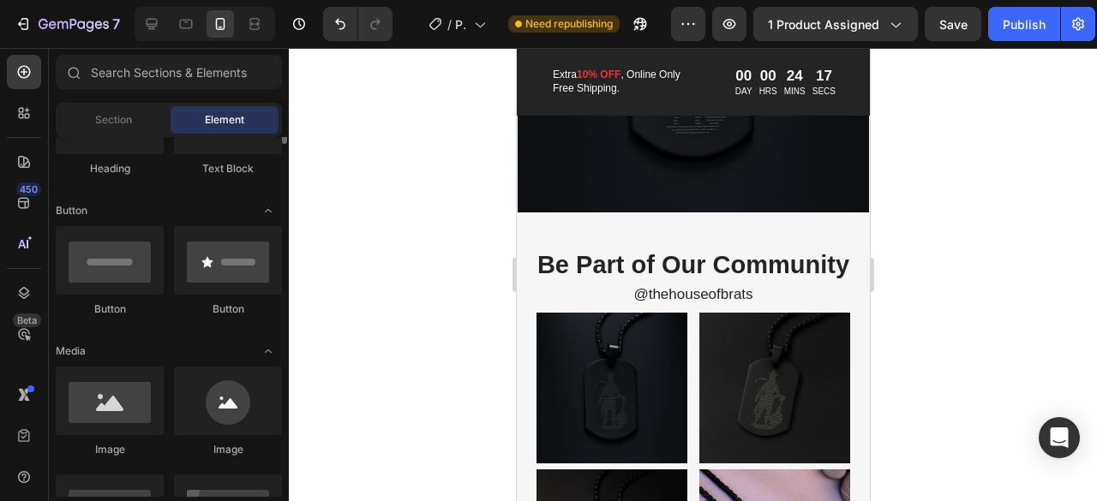
scroll to position [298, 0]
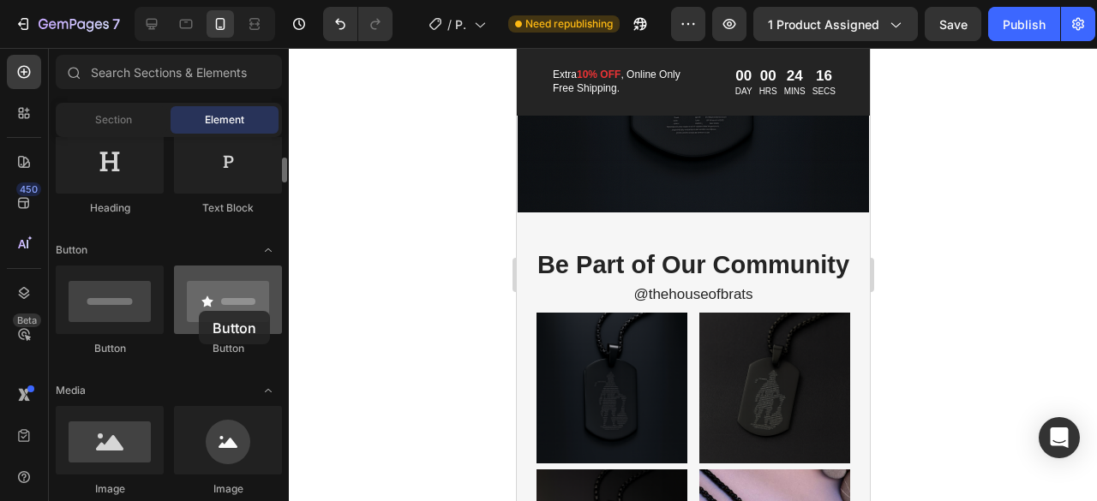
click at [199, 311] on div at bounding box center [228, 300] width 108 height 69
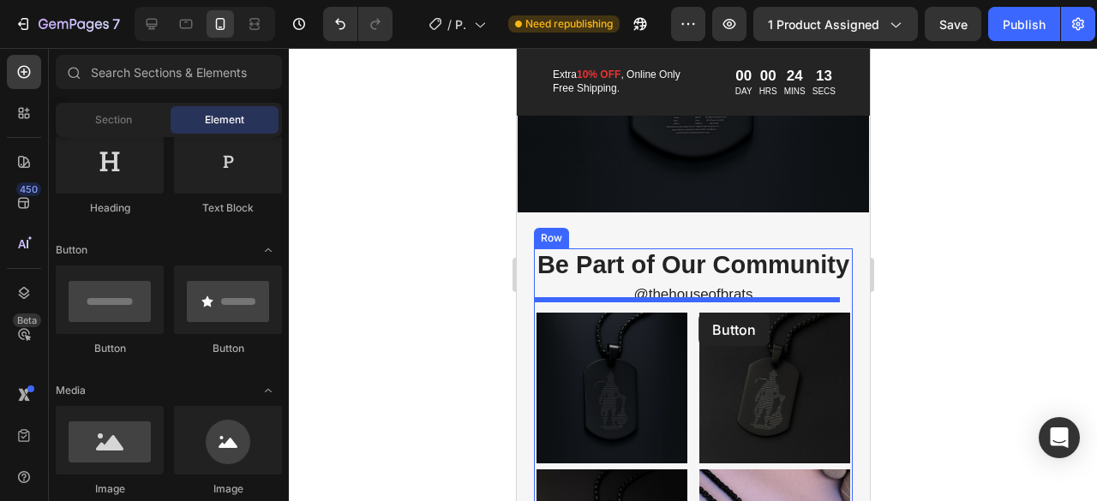
drag, startPoint x: 715, startPoint y: 359, endPoint x: 698, endPoint y: 313, distance: 49.4
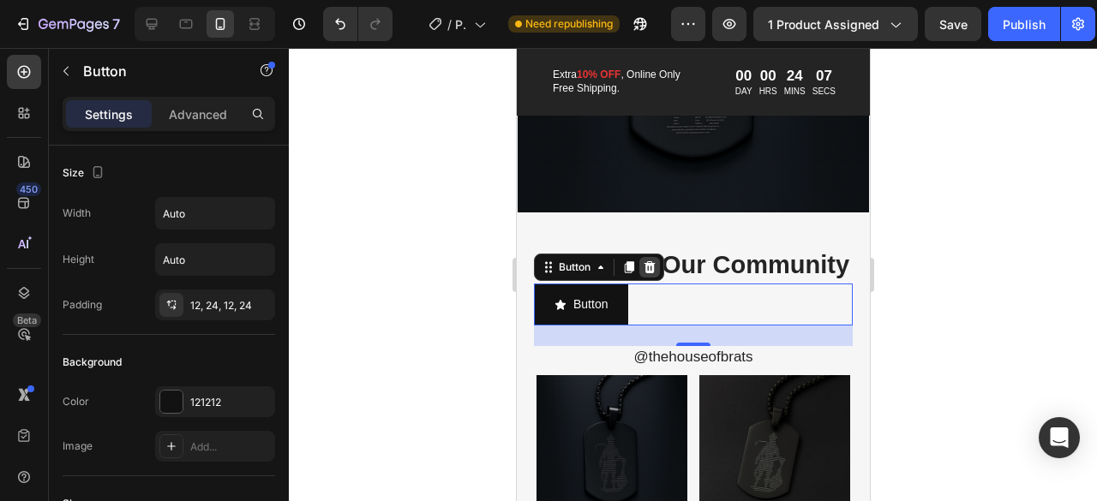
click at [651, 273] on icon at bounding box center [649, 267] width 11 height 12
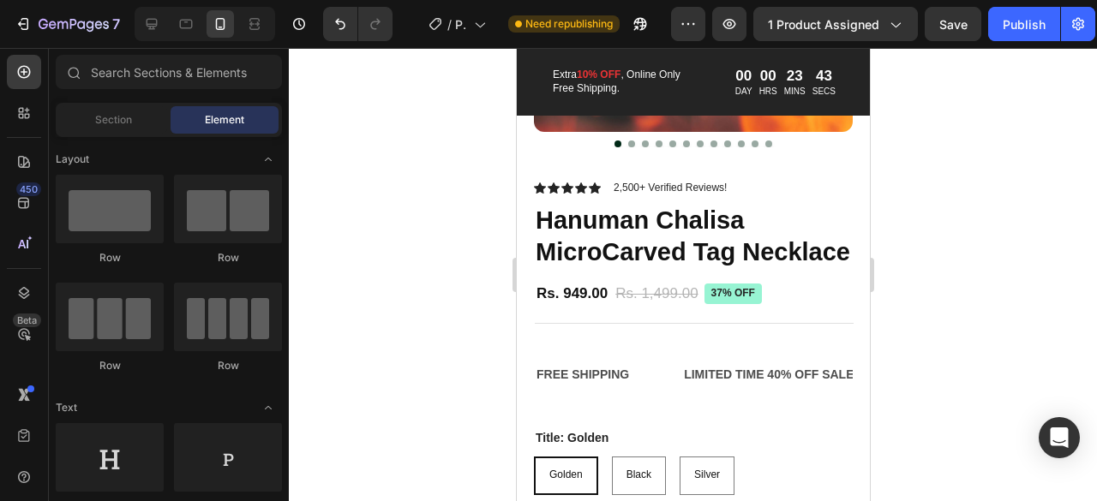
scroll to position [385, 0]
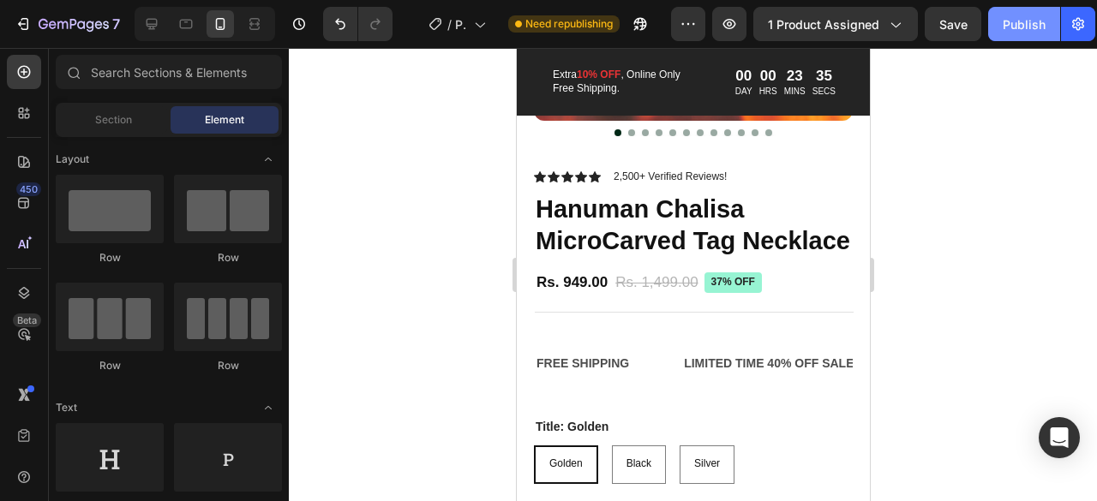
click at [1032, 38] on button "Publish" at bounding box center [1024, 24] width 72 height 34
